Goal: Transaction & Acquisition: Purchase product/service

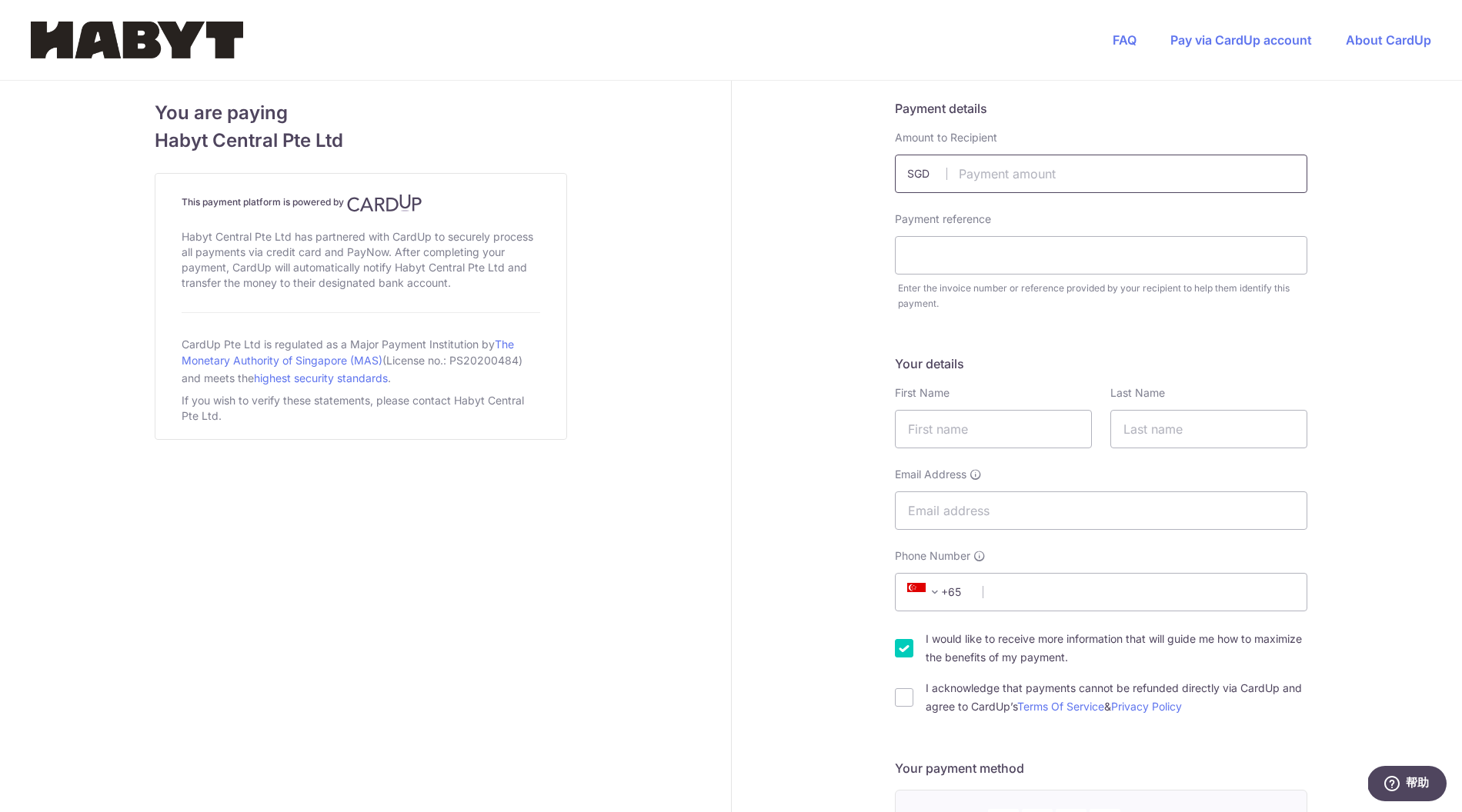
click at [1134, 160] on input "text" at bounding box center [1100, 174] width 412 height 38
type input "2824.80"
click at [1069, 266] on input "text" at bounding box center [1100, 255] width 412 height 38
type input "[PERSON_NAME]"
click at [977, 438] on input "text" at bounding box center [993, 429] width 197 height 38
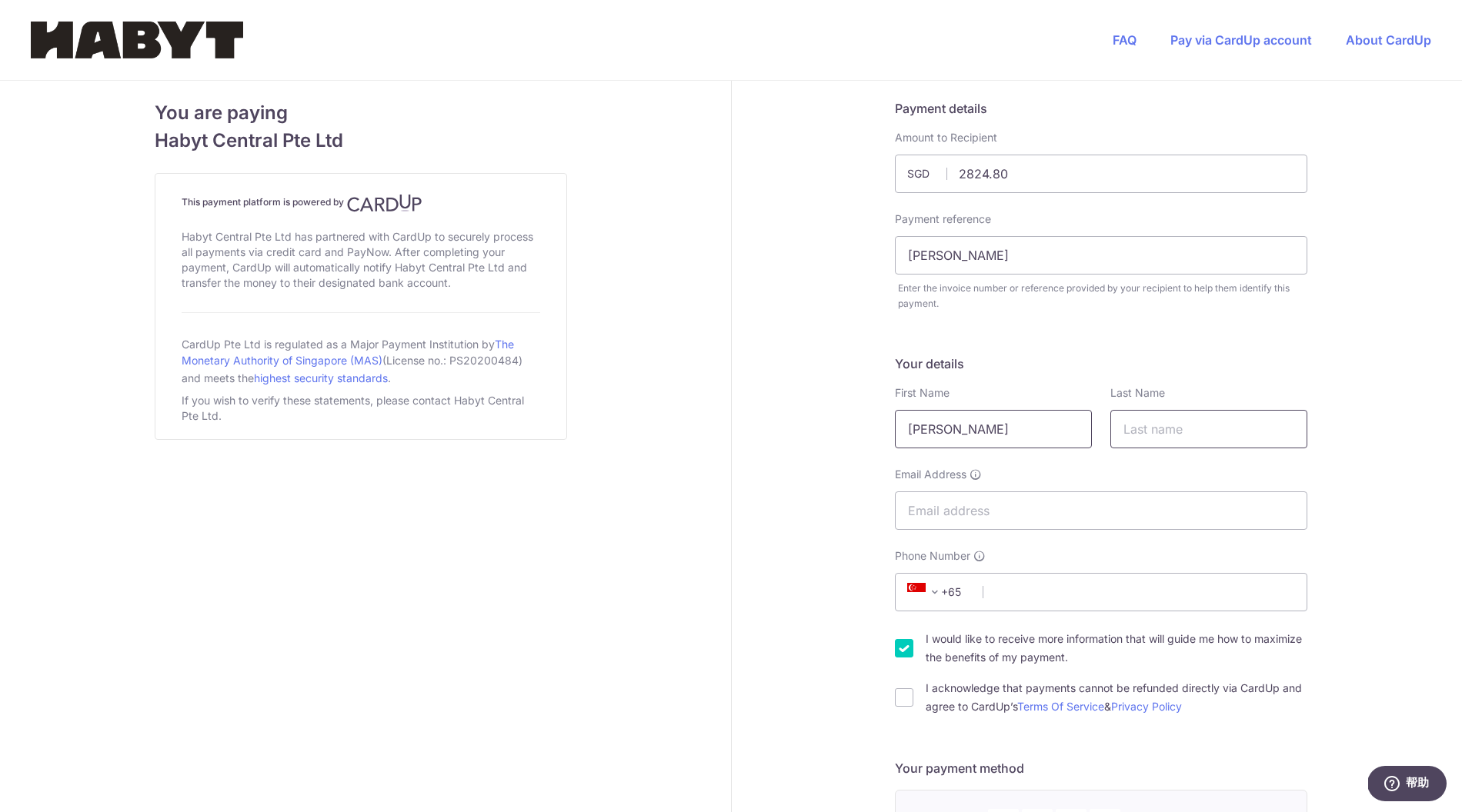
type input "[PERSON_NAME]"
click at [1148, 432] on input "text" at bounding box center [1209, 429] width 197 height 38
type input "ShaoJie"
click at [1114, 508] on input "Email Address" at bounding box center [1100, 511] width 412 height 38
type input "[EMAIL_ADDRESS][DOMAIN_NAME]"
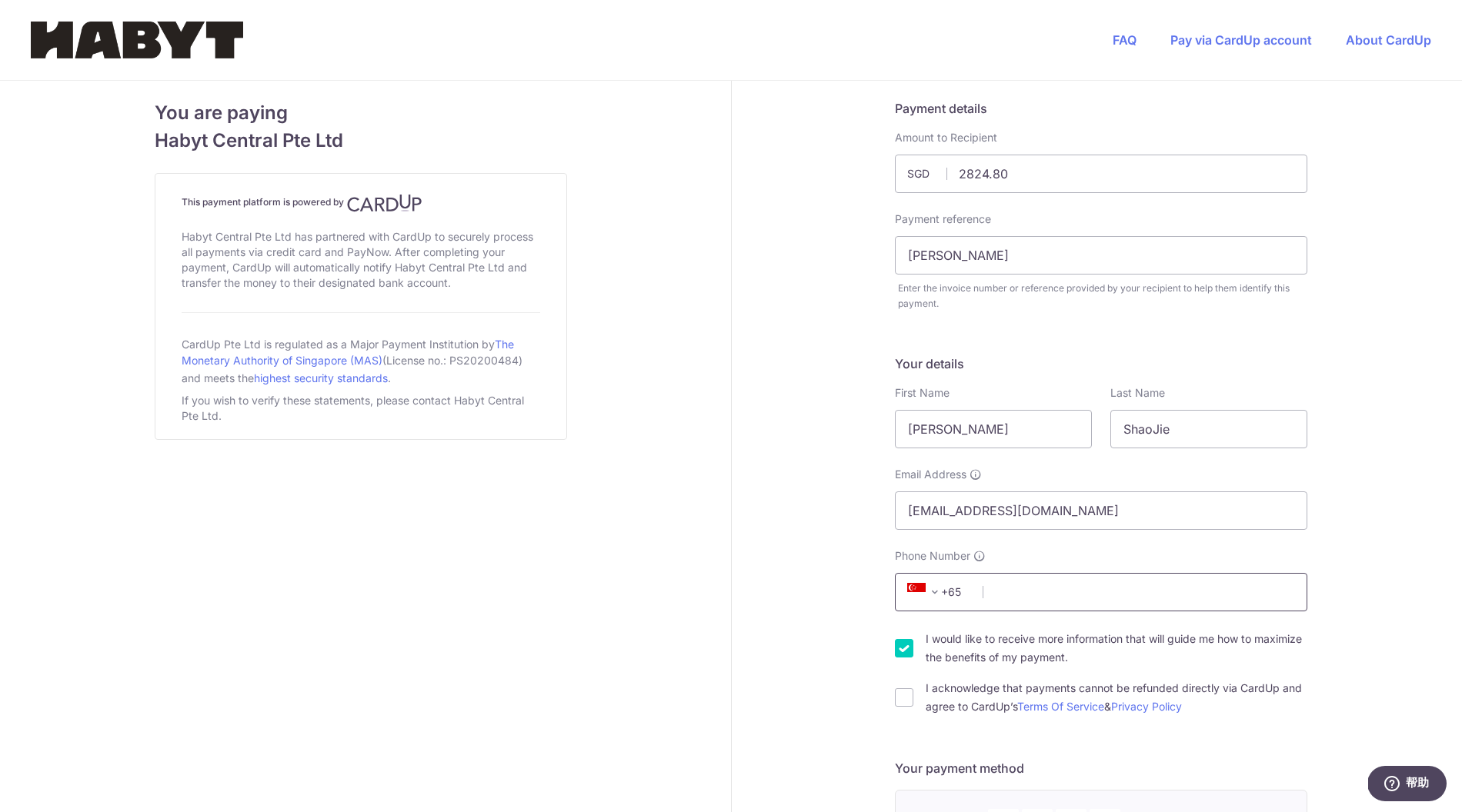
click at [1041, 593] on input "Phone Number" at bounding box center [1100, 592] width 412 height 38
type input "83163943"
click at [895, 699] on div "I acknowledge that payments cannot be refunded directly via CardUp and agree to…" at bounding box center [1100, 698] width 412 height 37
click at [895, 699] on input "I acknowledge that payments cannot be refunded directly via CardUp and agree to…" at bounding box center [903, 698] width 18 height 18
checkbox input "true"
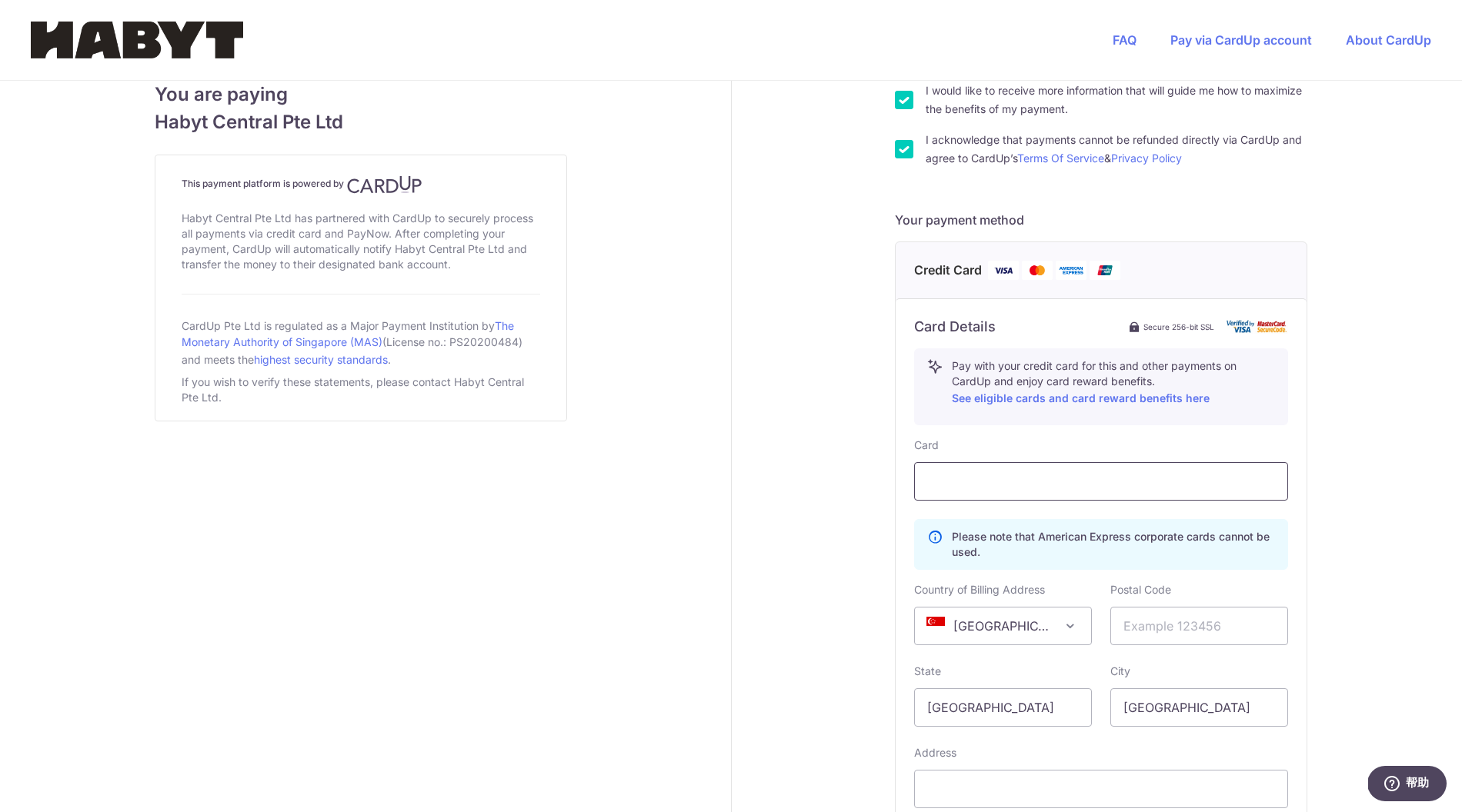
scroll to position [551, 0]
click at [1184, 621] on input "text" at bounding box center [1199, 623] width 178 height 38
click at [1148, 631] on input "text" at bounding box center [1199, 623] width 178 height 38
click at [1148, 630] on input "text" at bounding box center [1199, 623] width 178 height 38
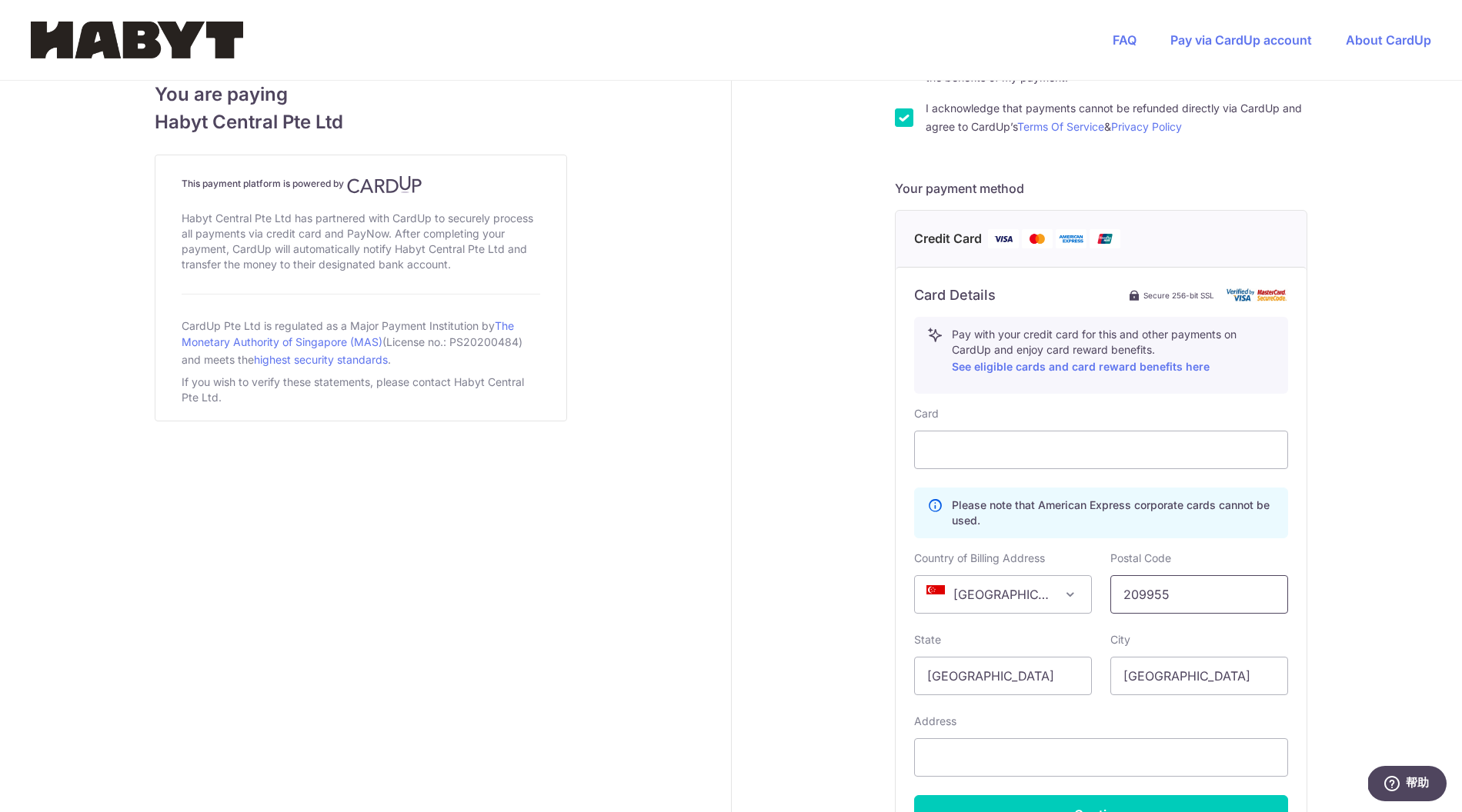
scroll to position [607, 0]
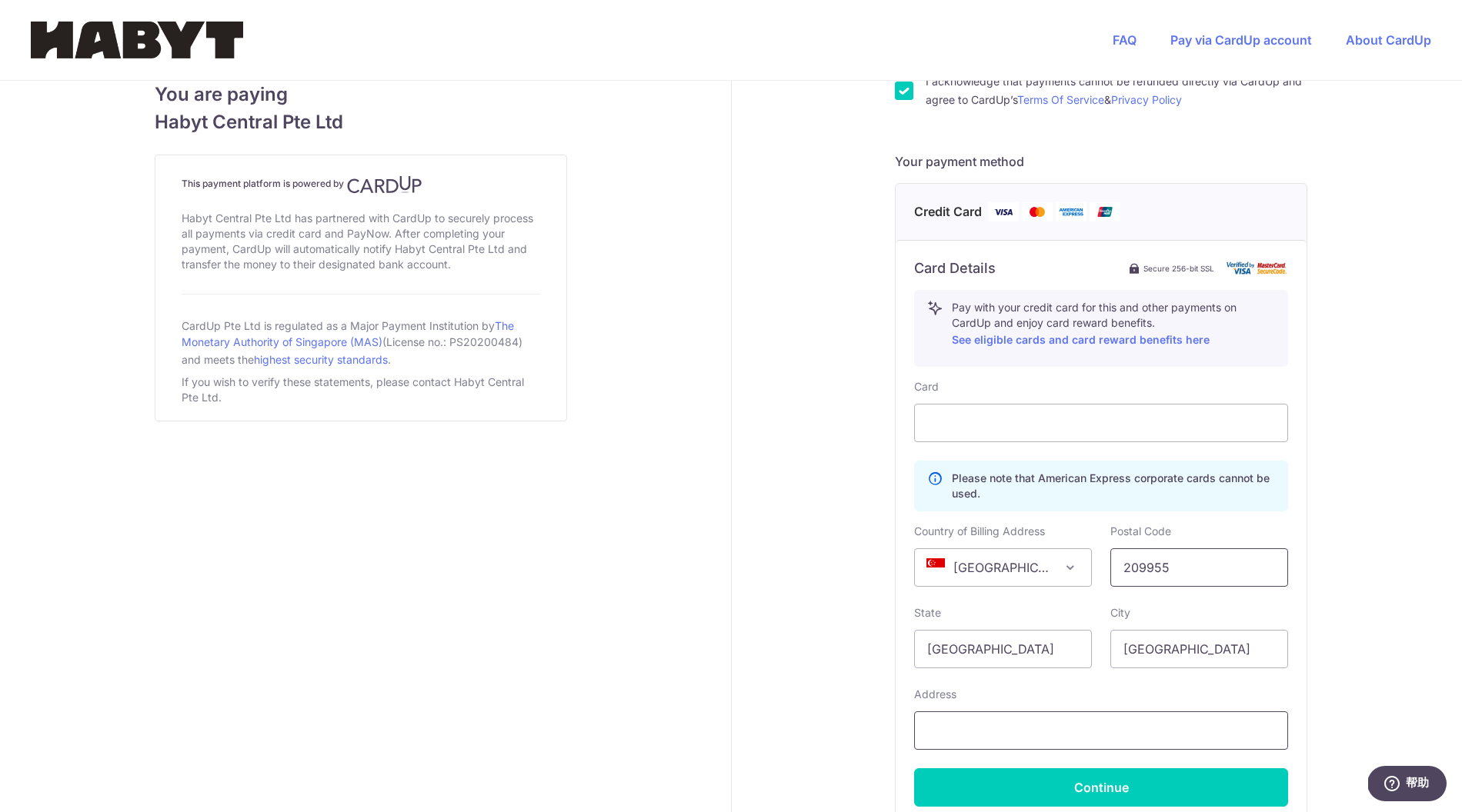
type input "209955"
click at [1021, 733] on input "text" at bounding box center [1100, 731] width 374 height 38
paste input "[STREET_ADDRESS][PERSON_NAME] ([PERSON_NAME][GEOGRAPHIC_DATA])"
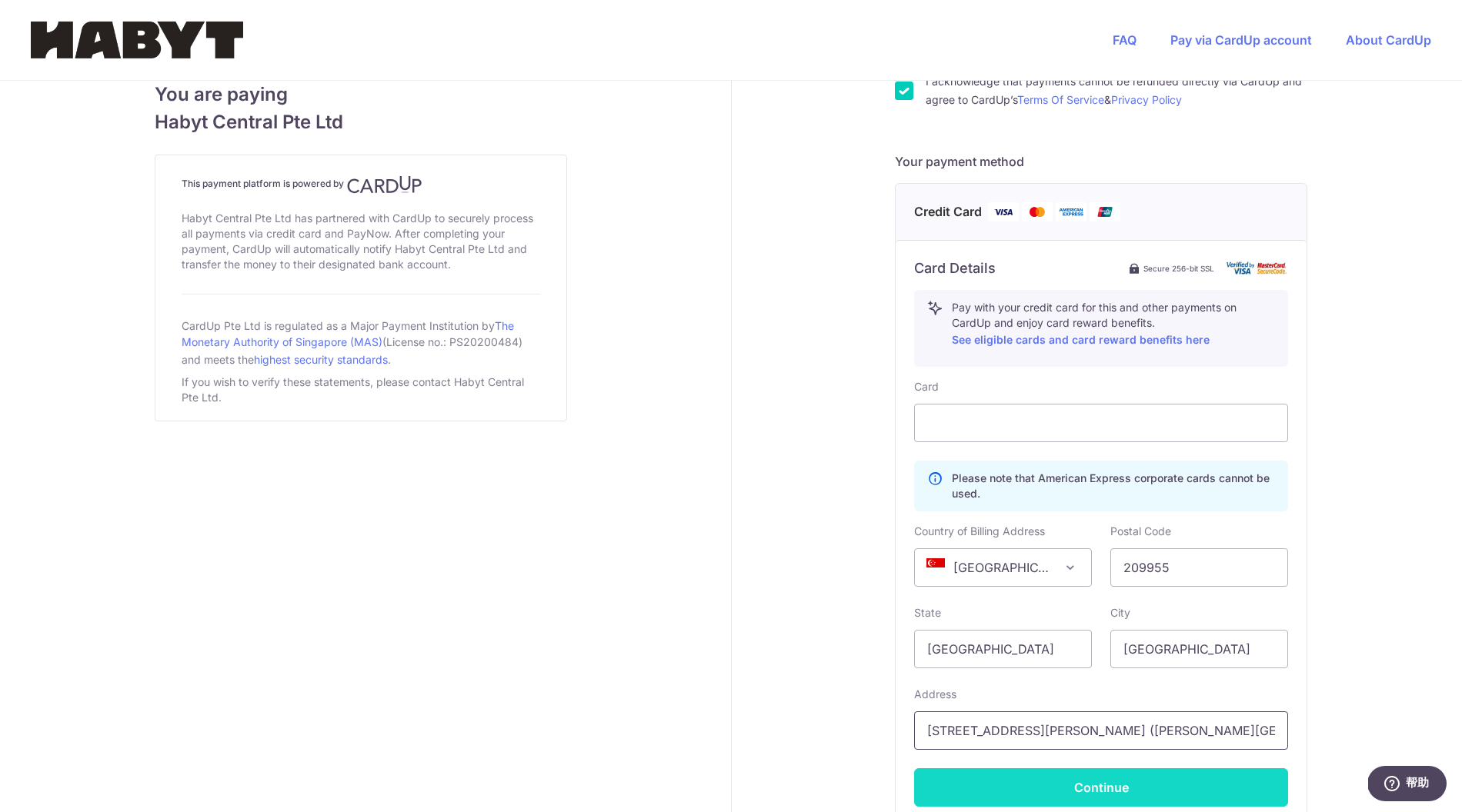
type input "[STREET_ADDRESS][PERSON_NAME] ([PERSON_NAME][GEOGRAPHIC_DATA])"
click at [1042, 778] on button "Continue" at bounding box center [1100, 787] width 374 height 38
type input "**** 7393"
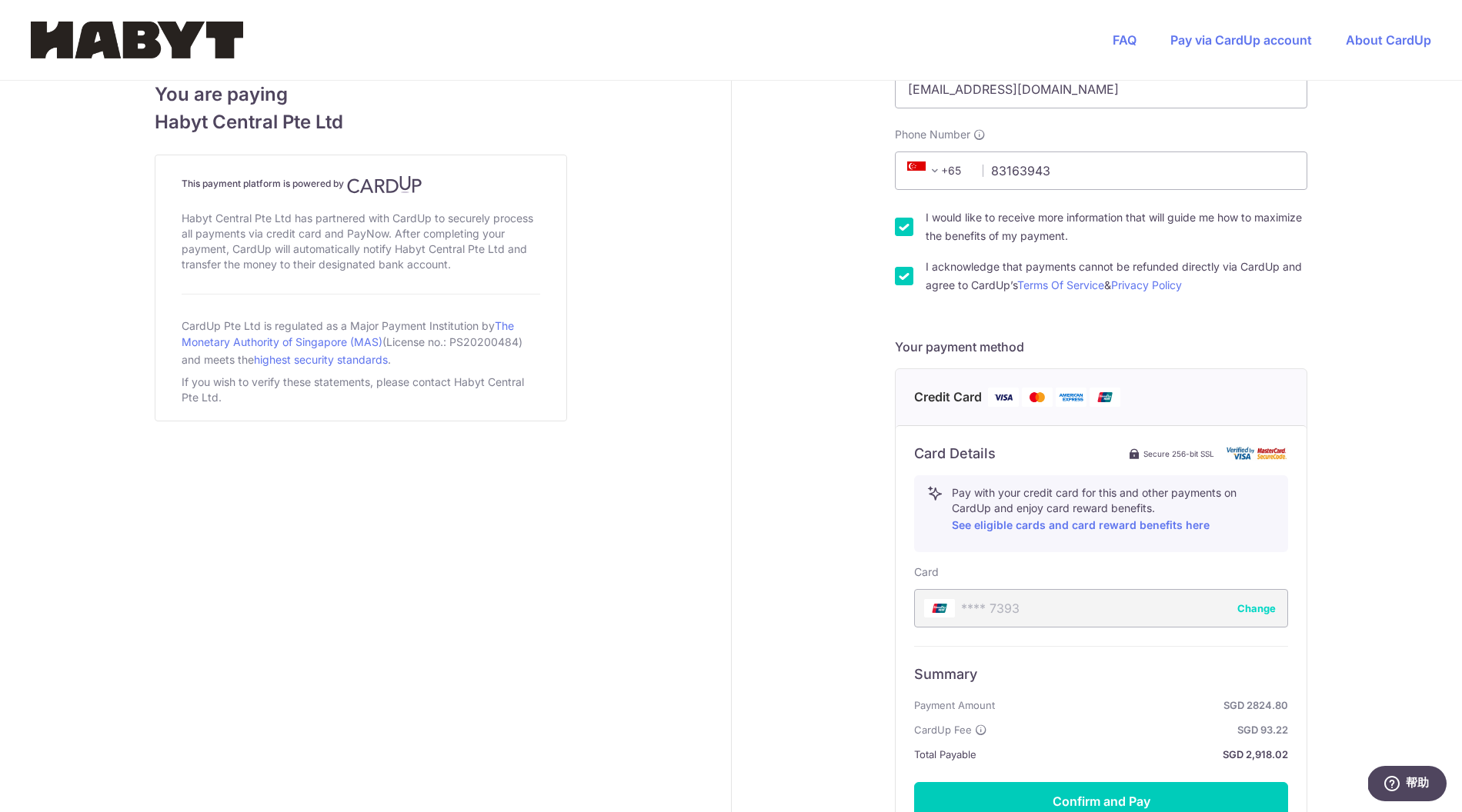
scroll to position [423, 0]
click at [1030, 805] on button "Confirm and Pay" at bounding box center [1100, 800] width 374 height 38
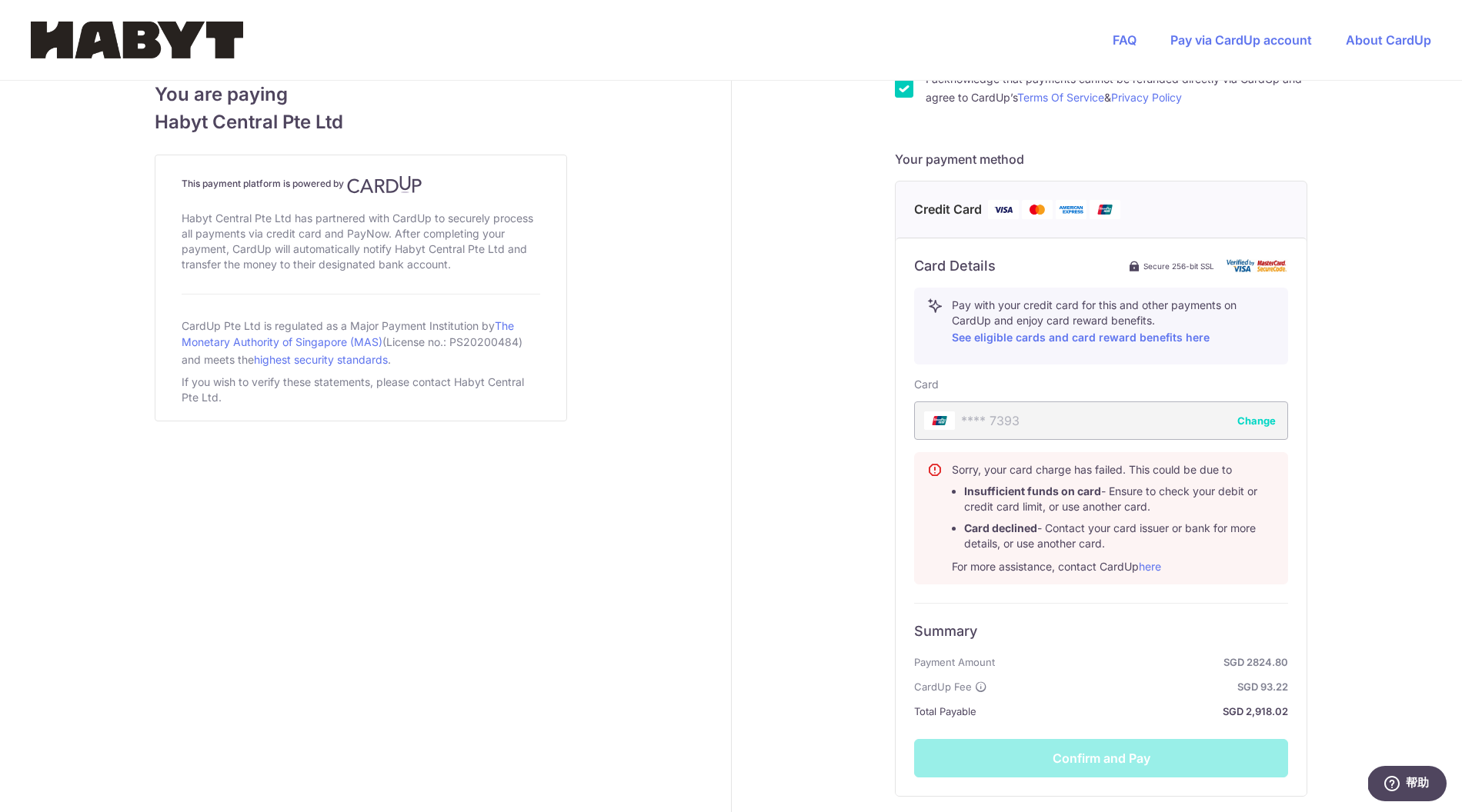
scroll to position [610, 0]
